Goal: Task Accomplishment & Management: Complete application form

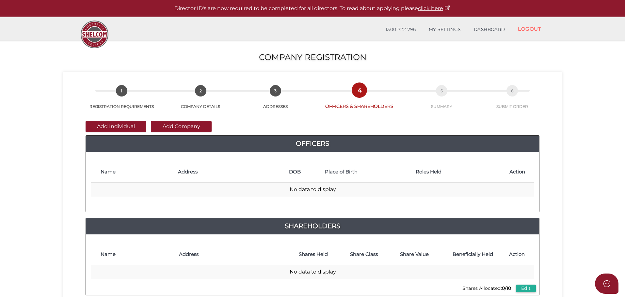
drag, startPoint x: 0, startPoint y: 0, endPoint x: 121, endPoint y: 131, distance: 178.3
click at [121, 131] on button "Add Individual" at bounding box center [116, 126] width 61 height 11
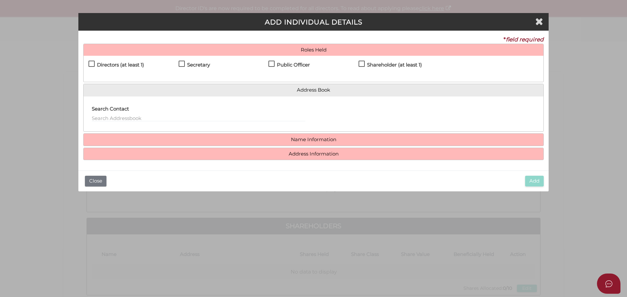
click at [91, 64] on label "Directors (at least 1)" at bounding box center [115, 66] width 55 height 8
checkbox input "true"
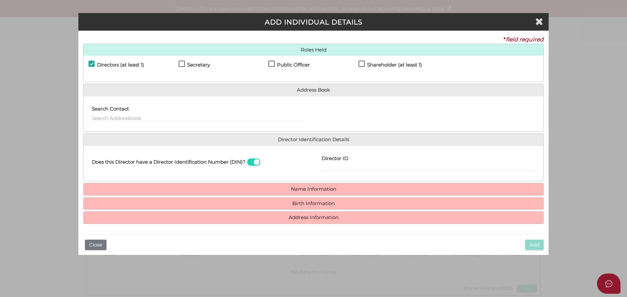
click at [179, 63] on label "Secretary" at bounding box center [194, 66] width 31 height 8
checkbox input "true"
click at [272, 62] on label "Public Officer" at bounding box center [288, 66] width 41 height 8
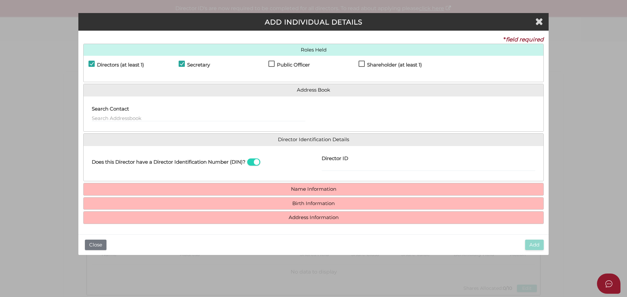
checkbox input "true"
click at [361, 63] on label "Shareholder (at least 1)" at bounding box center [389, 66] width 63 height 8
checkbox input "true"
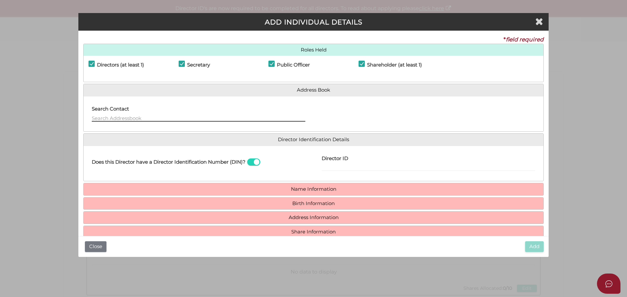
click at [119, 119] on input "text" at bounding box center [198, 118] width 213 height 7
type input "M"
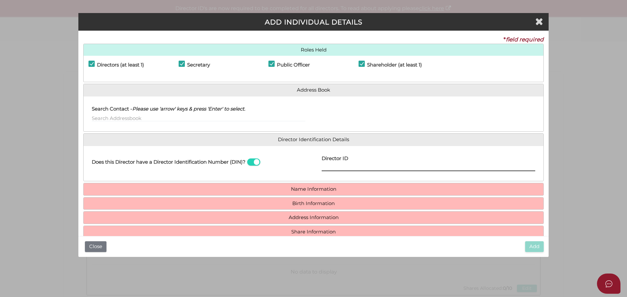
click at [351, 166] on input "Director ID" at bounding box center [427, 167] width 213 height 7
click at [343, 167] on input "Director ID" at bounding box center [427, 167] width 213 height 7
type input "036459240485748"
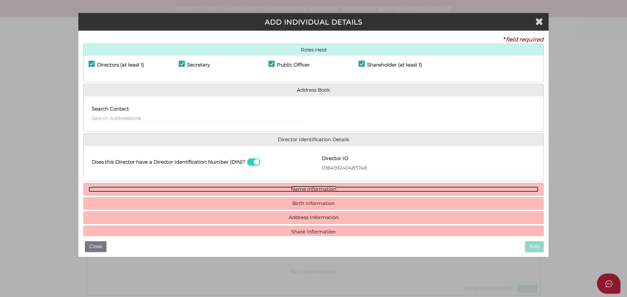
click at [330, 189] on link "Name Information" at bounding box center [313, 190] width 450 height 6
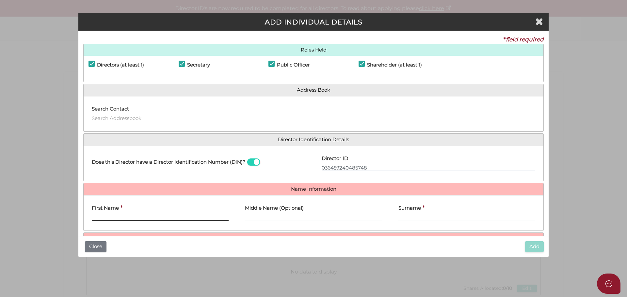
click at [102, 216] on input "First Name" at bounding box center [160, 217] width 137 height 7
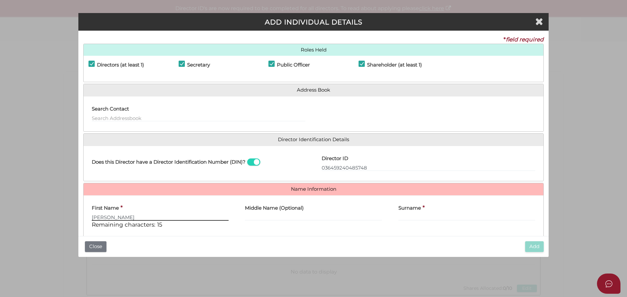
type input "[PERSON_NAME]"
click at [272, 217] on input "Middle Name (Optional)" at bounding box center [313, 217] width 137 height 7
type input "[PERSON_NAME]"
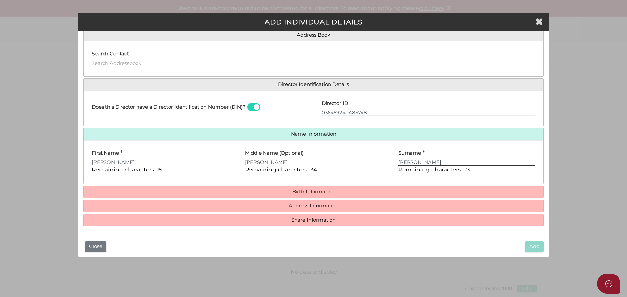
scroll to position [56, 0]
type input "[PERSON_NAME]"
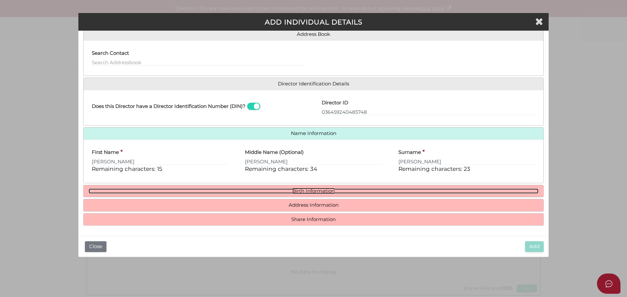
click at [283, 193] on link "Birth Information" at bounding box center [313, 192] width 450 height 6
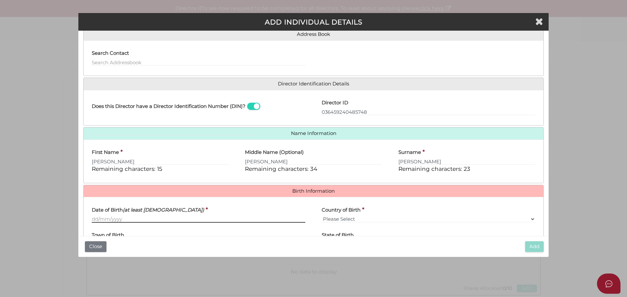
click at [112, 218] on input "Date of Birth (at least [DEMOGRAPHIC_DATA])" at bounding box center [198, 219] width 213 height 7
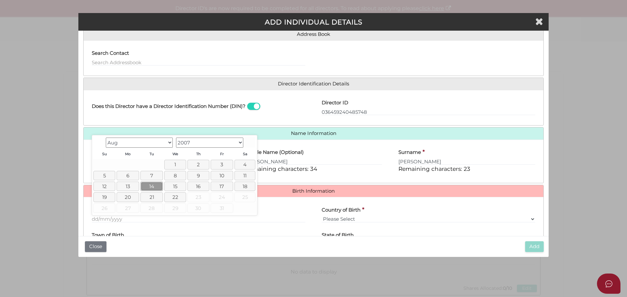
click at [145, 187] on link "14" at bounding box center [151, 186] width 23 height 9
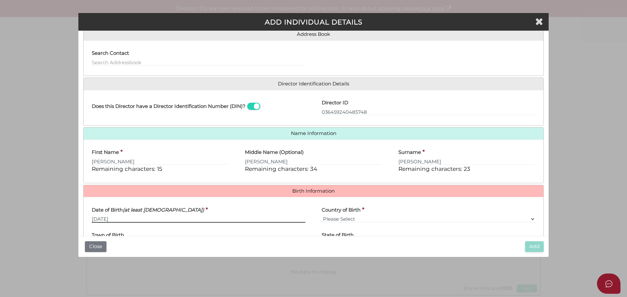
click at [112, 221] on input "[DATE]" at bounding box center [198, 219] width 213 height 7
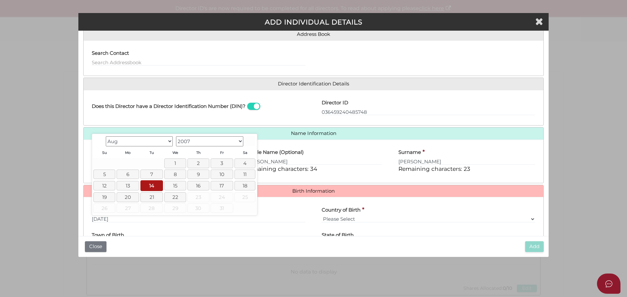
click at [169, 142] on select "Jan Feb Mar Apr May Jun [DATE] Aug" at bounding box center [139, 141] width 67 height 10
click at [240, 143] on select "1900 1901 1902 1903 1904 1905 1906 1907 1908 1909 1910 1911 1912 1913 1914 1915…" at bounding box center [209, 141] width 67 height 10
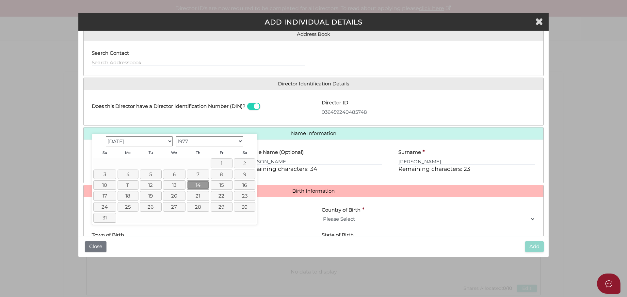
click at [195, 186] on link "14" at bounding box center [198, 184] width 23 height 9
type input "[DATE]"
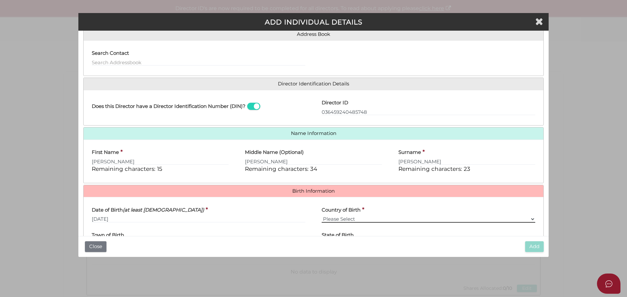
click at [334, 219] on select "Please Select v [GEOGRAPHIC_DATA] [GEOGRAPHIC_DATA] [GEOGRAPHIC_DATA] [GEOGRAPH…" at bounding box center [427, 219] width 213 height 7
select select "[GEOGRAPHIC_DATA]"
click at [321, 216] on select "Please Select v [GEOGRAPHIC_DATA] [GEOGRAPHIC_DATA] [GEOGRAPHIC_DATA] [GEOGRAPH…" at bounding box center [427, 219] width 213 height 7
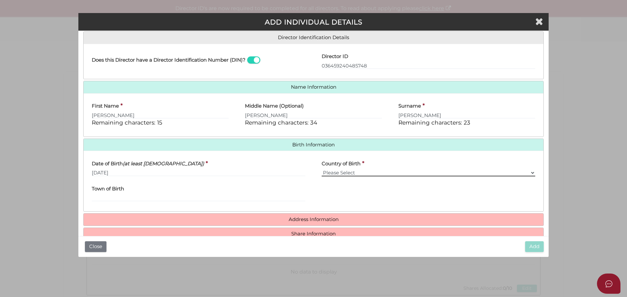
scroll to position [117, 0]
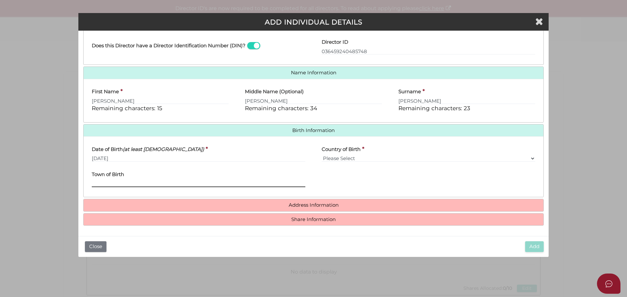
click at [107, 185] on input "Town of Birth" at bounding box center [198, 183] width 213 height 7
type input "Kvistofta"
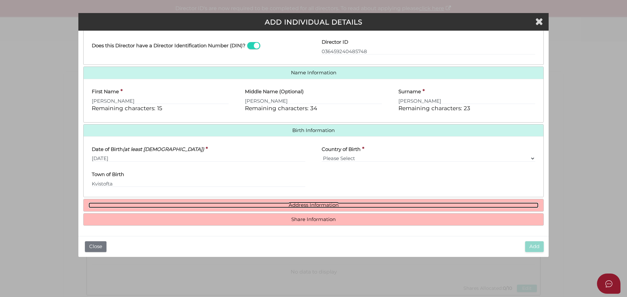
click at [299, 204] on link "Address Information" at bounding box center [313, 206] width 450 height 6
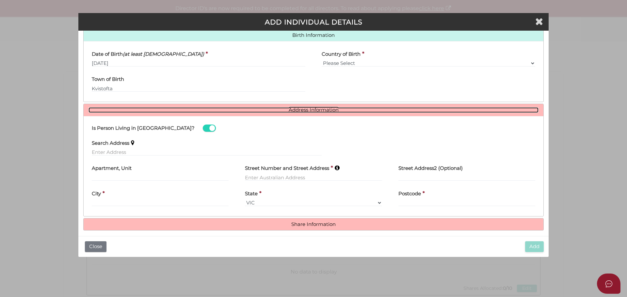
scroll to position [216, 0]
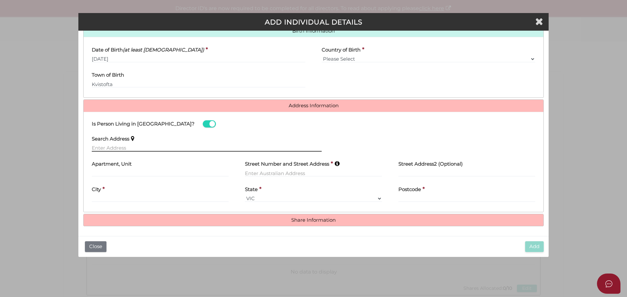
click at [106, 147] on input "text" at bounding box center [207, 148] width 230 height 7
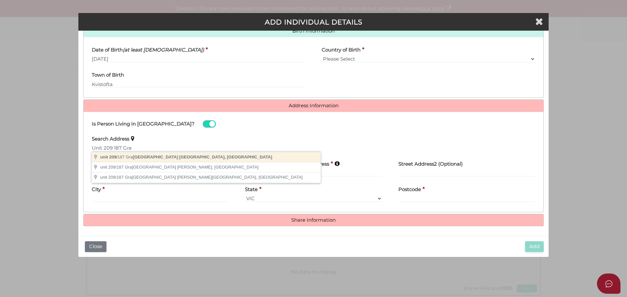
type input "[STREET_ADDRESS][PERSON_NAME]"
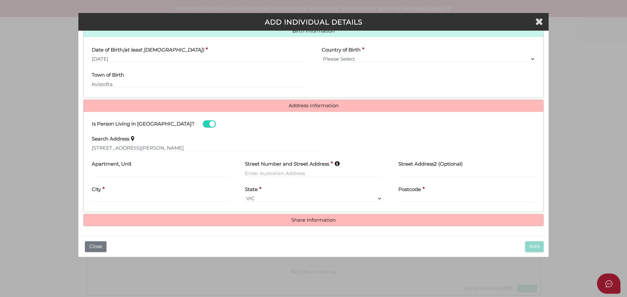
type input "unit 209"
type input "[STREET_ADDRESS][PERSON_NAME]"
type input "[GEOGRAPHIC_DATA]"
select select "VIC"
type input "3207"
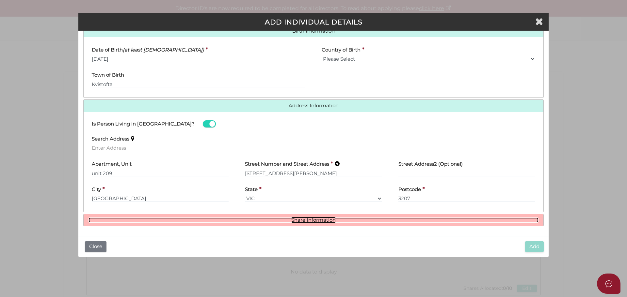
click at [319, 222] on link "Share Information" at bounding box center [313, 221] width 450 height 6
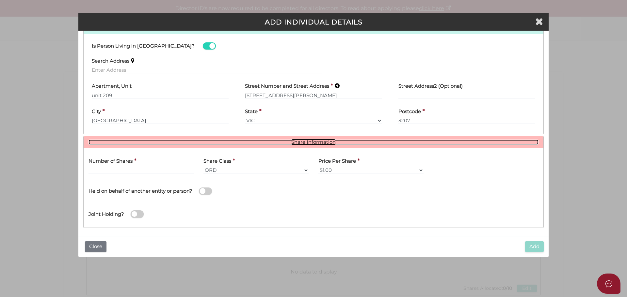
scroll to position [295, 0]
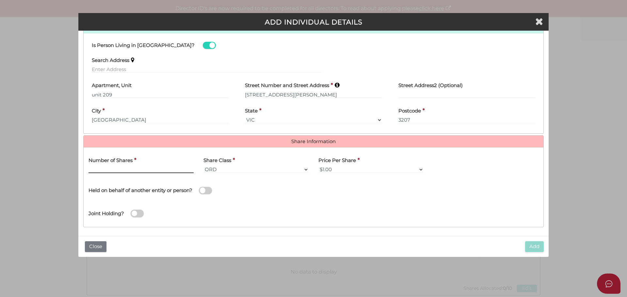
click at [91, 168] on input "text" at bounding box center [140, 169] width 105 height 7
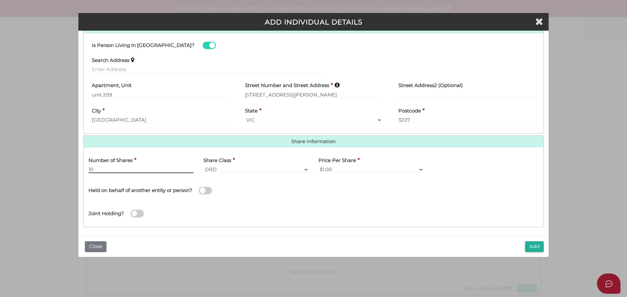
type input "10"
click at [230, 201] on div "Held on behalf of another entity or person?" at bounding box center [199, 189] width 230 height 23
click at [534, 247] on button "Add" at bounding box center [534, 246] width 19 height 11
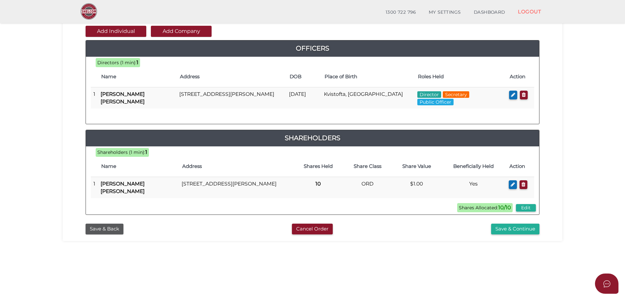
scroll to position [74, 0]
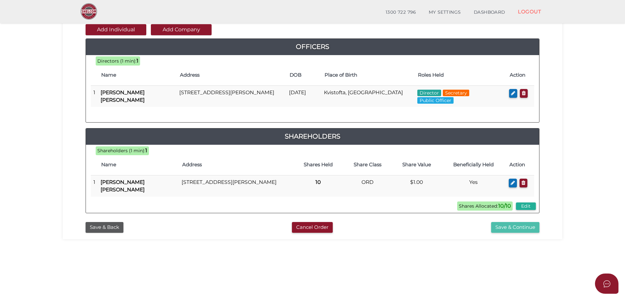
click at [507, 231] on button "Save & Continue" at bounding box center [515, 227] width 48 height 11
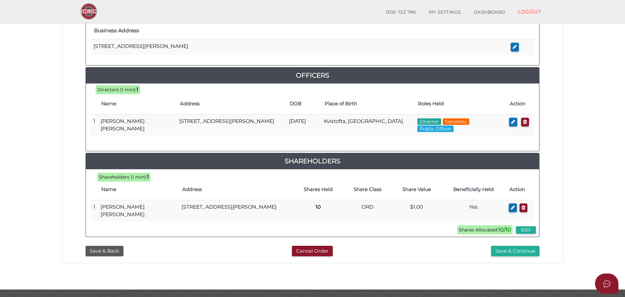
scroll to position [263, 0]
click at [506, 253] on button "Save & Continue" at bounding box center [515, 251] width 48 height 11
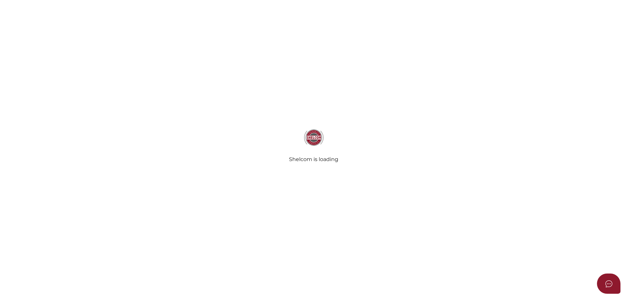
select select "Comb Binding"
select select "No"
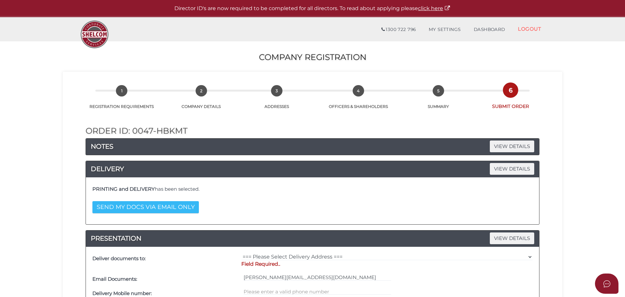
click at [125, 210] on button "SEND MY DOCS VIA EMAIL ONLY" at bounding box center [145, 207] width 106 height 12
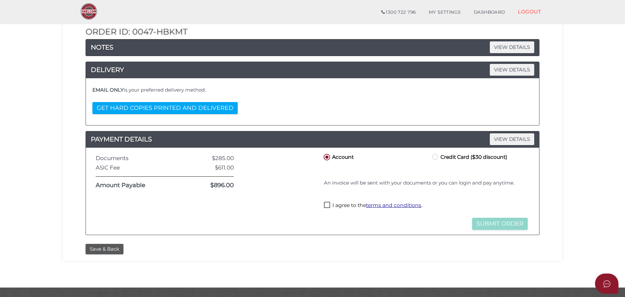
scroll to position [80, 0]
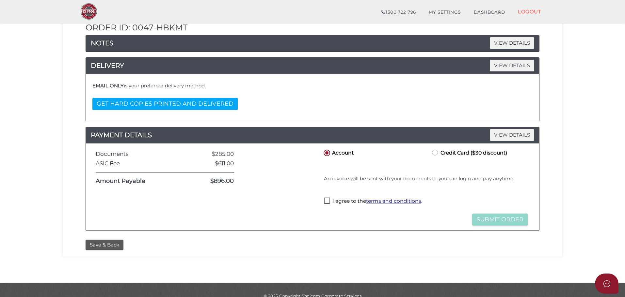
click at [328, 201] on label "I agree to the terms and conditions ." at bounding box center [373, 202] width 98 height 8
checkbox input "true"
click at [482, 224] on button "Submit Order" at bounding box center [499, 220] width 55 height 12
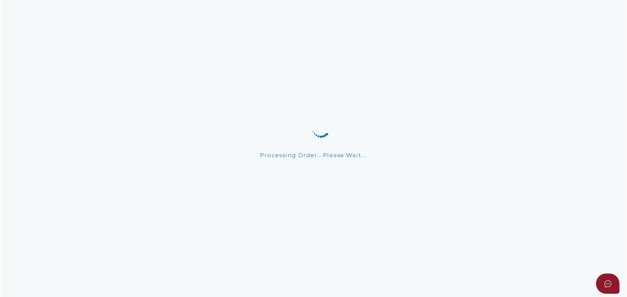
scroll to position [0, 0]
